Goal: Task Accomplishment & Management: Complete application form

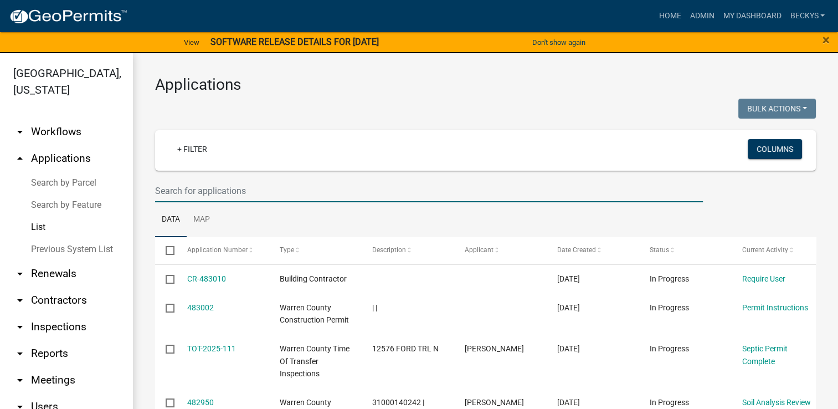
drag, startPoint x: 168, startPoint y: 186, endPoint x: 157, endPoint y: 189, distance: 11.0
click at [157, 189] on input "text" at bounding box center [429, 190] width 548 height 23
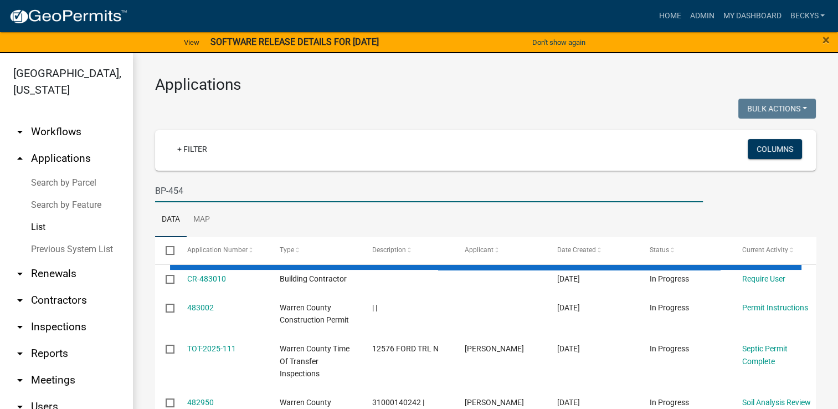
type input "BP-454"
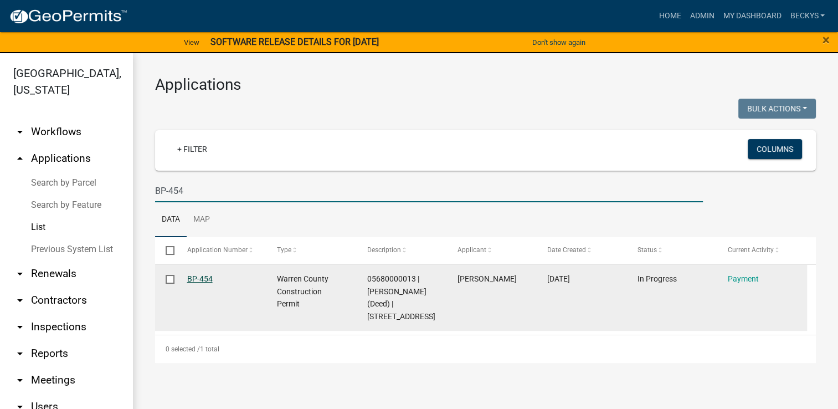
click at [205, 276] on link "BP-454" at bounding box center [199, 278] width 25 height 9
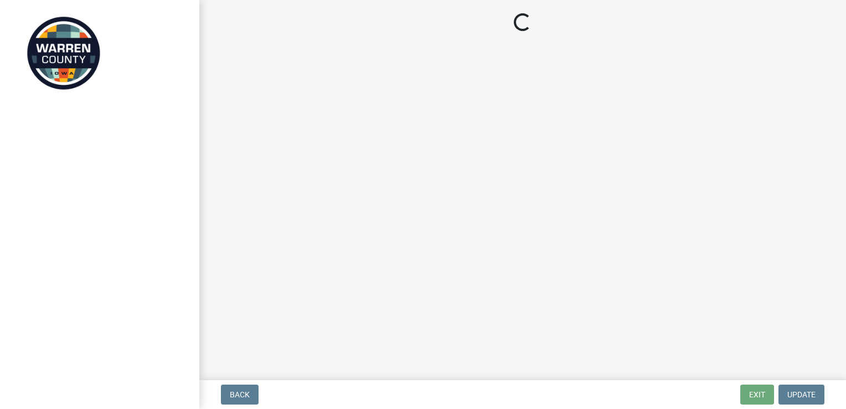
select select "3: 3"
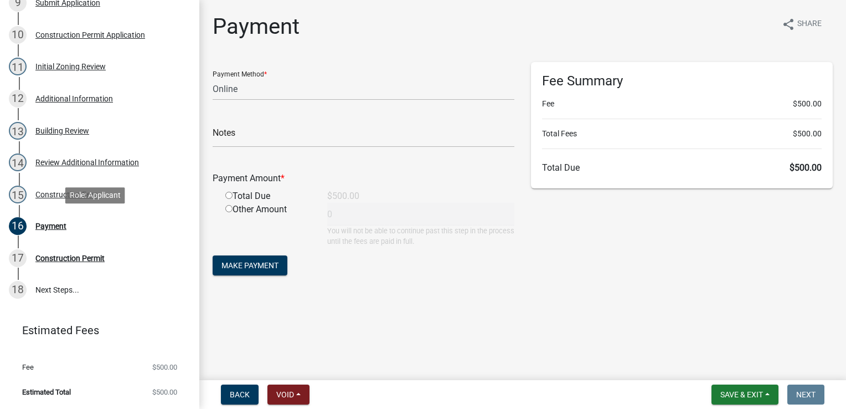
scroll to position [482, 0]
click at [55, 256] on div "Construction Permit" at bounding box center [69, 258] width 69 height 8
click at [61, 33] on div "Construction Permit Application" at bounding box center [90, 35] width 110 height 8
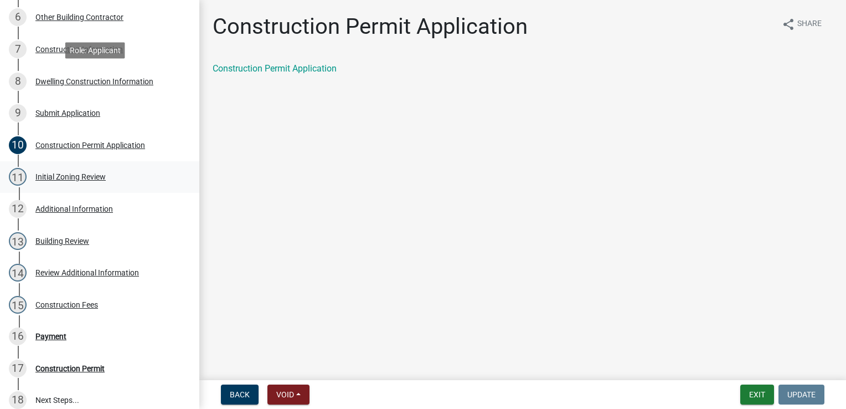
scroll to position [358, 0]
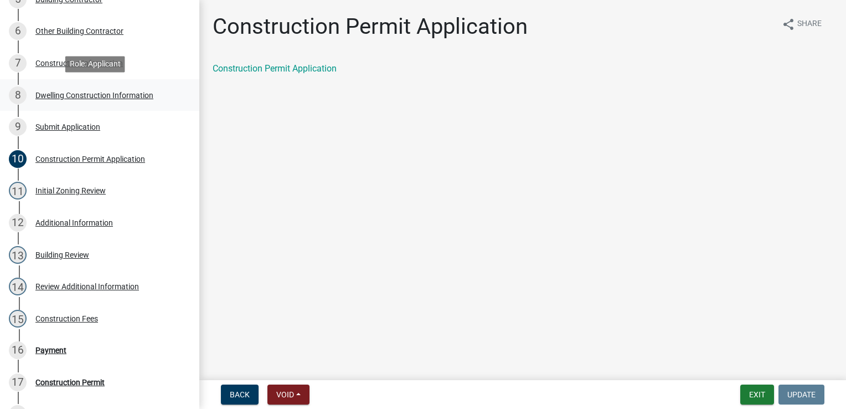
click at [73, 100] on div "8 Dwelling Construction Information" at bounding box center [95, 95] width 173 height 18
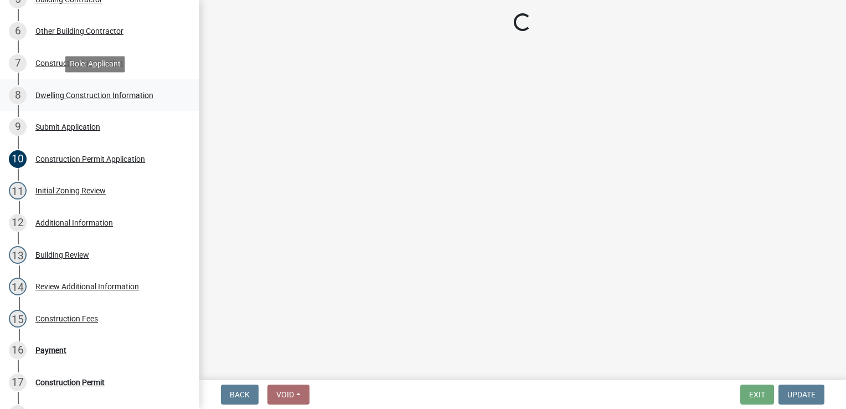
select select "6be2891c-b014-4eb5-8316-9de7191813e4"
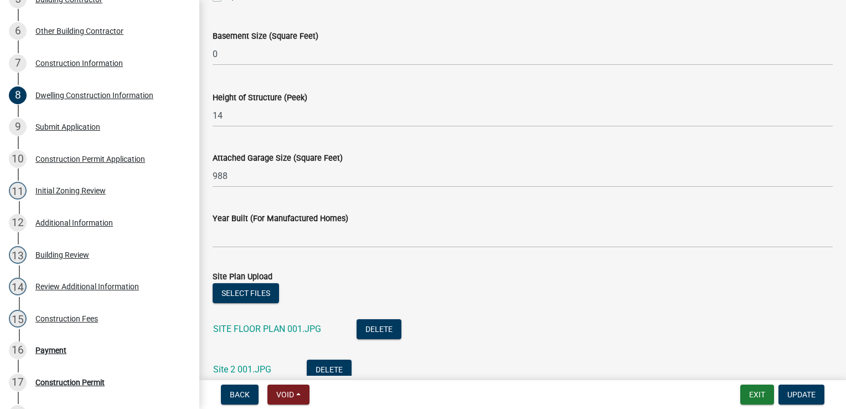
scroll to position [733, 0]
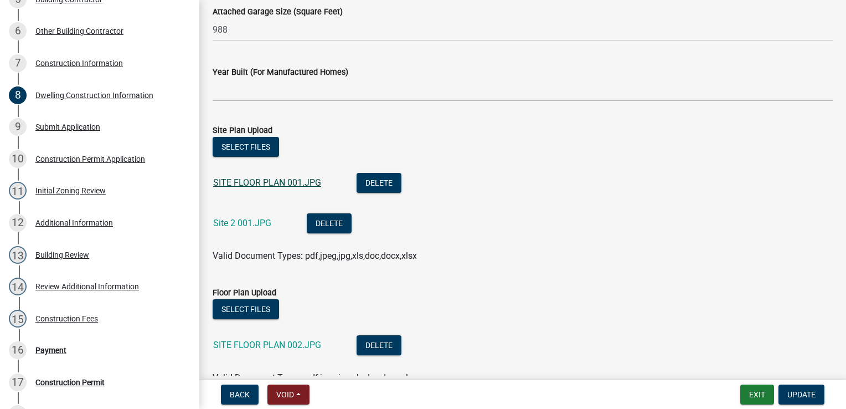
click at [260, 185] on link "SITE FLOOR PLAN 001.JPG" at bounding box center [267, 182] width 108 height 11
click at [246, 225] on link "Site 2 001.JPG" at bounding box center [242, 223] width 58 height 11
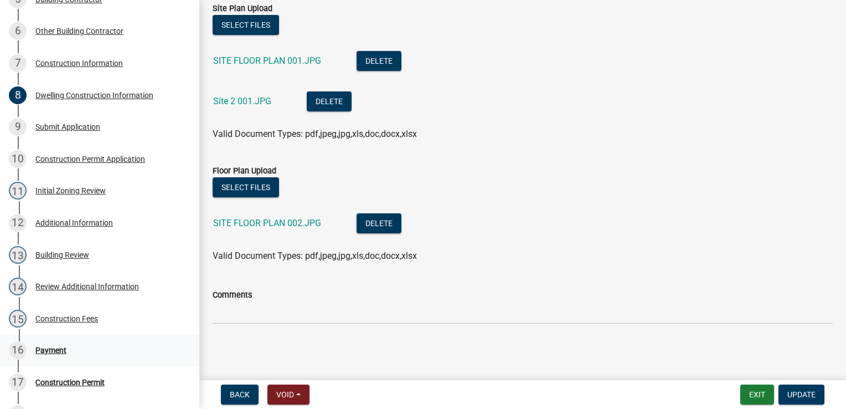
click at [45, 351] on div "Payment" at bounding box center [50, 350] width 31 height 8
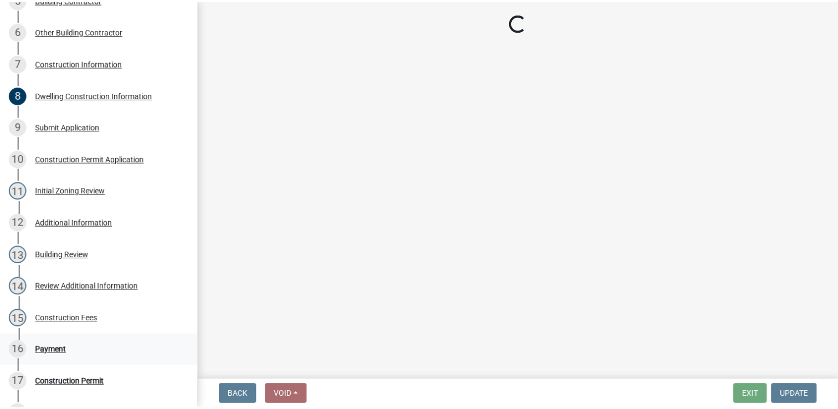
scroll to position [0, 0]
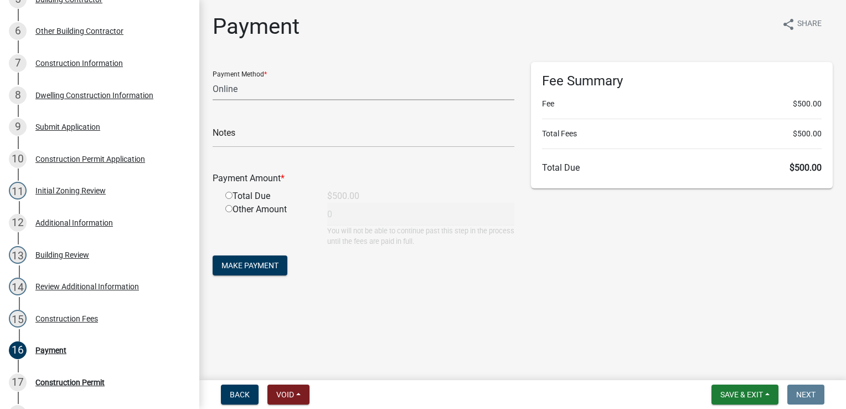
click at [235, 94] on select "Credit Card POS Check Cash Online" at bounding box center [364, 89] width 302 height 23
select select "1: 0"
click at [213, 78] on select "Credit Card POS Check Cash Online" at bounding box center [364, 89] width 302 height 23
click at [218, 134] on input "text" at bounding box center [364, 136] width 302 height 23
type input "8110"
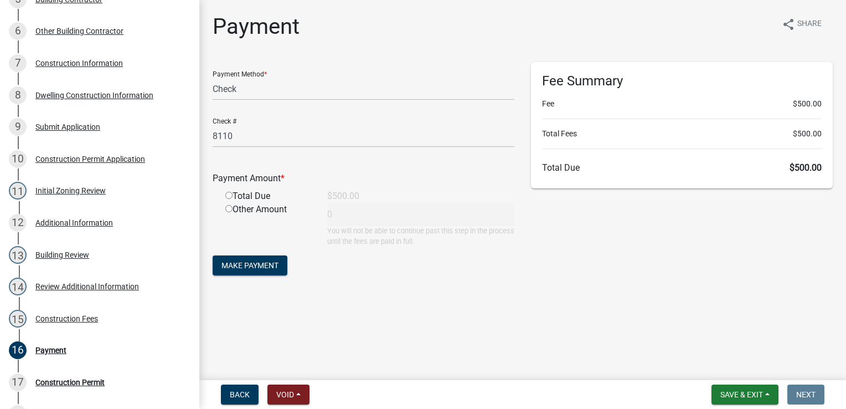
click at [229, 193] on input "radio" at bounding box center [228, 195] width 7 height 7
radio input "true"
type input "500"
click at [240, 266] on span "Make Payment" at bounding box center [249, 265] width 57 height 9
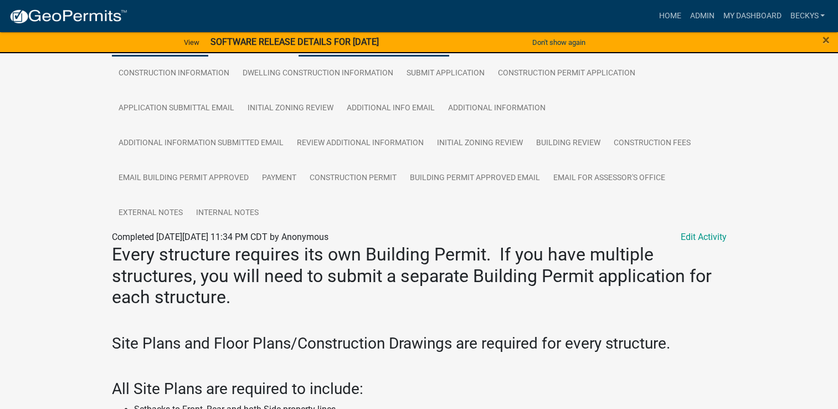
scroll to position [241, 0]
